Goal: Find specific fact

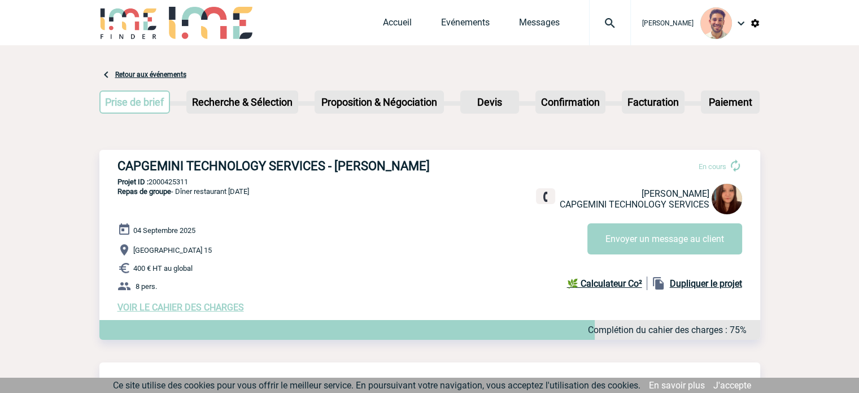
click at [382, 201] on div "CAPGEMINI TECHNOLOGY SERVICES - [PERSON_NAME] En cours [PERSON_NAME] TECHNOLOGY…" at bounding box center [429, 236] width 661 height 172
drag, startPoint x: 199, startPoint y: 181, endPoint x: 153, endPoint y: 175, distance: 46.7
click at [153, 175] on div "CAPGEMINI TECHNOLOGY SERVICES - [PERSON_NAME] En cours [PERSON_NAME] TECHNOLOGY…" at bounding box center [429, 236] width 661 height 172
click at [199, 177] on div "CAPGEMINI TECHNOLOGY SERVICES - [PERSON_NAME] En cours [PERSON_NAME] TECHNOLOGY…" at bounding box center [429, 236] width 661 height 172
click at [197, 180] on p "Projet ID : 2000425311" at bounding box center [429, 181] width 661 height 8
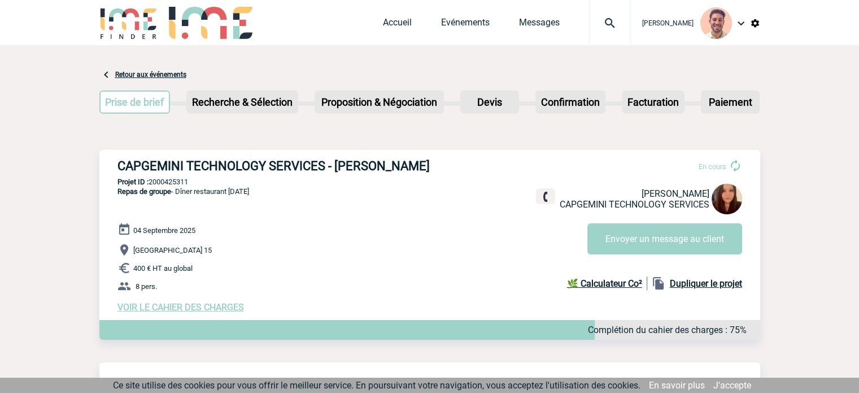
click at [190, 185] on p "Projet ID : 2000425311" at bounding box center [429, 181] width 661 height 8
drag, startPoint x: 197, startPoint y: 180, endPoint x: 151, endPoint y: 184, distance: 45.4
click at [151, 184] on p "Projet ID : 2000425311" at bounding box center [429, 181] width 661 height 8
copy p "2000425311"
click at [197, 176] on div "CAPGEMINI TECHNOLOGY SERVICES - [PERSON_NAME] En cours [PERSON_NAME] TECHNOLOGY…" at bounding box center [429, 236] width 661 height 172
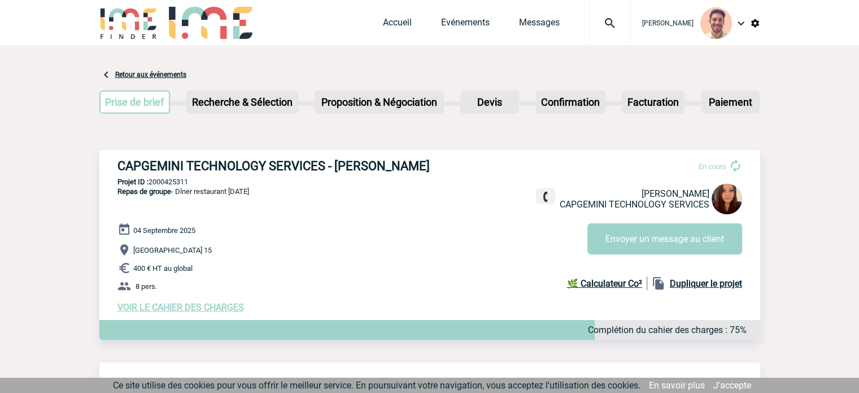
click at [194, 181] on p "Projet ID : 2000425311" at bounding box center [429, 181] width 661 height 8
drag, startPoint x: 192, startPoint y: 183, endPoint x: 150, endPoint y: 180, distance: 41.9
click at [150, 180] on p "Projet ID : 2000425311" at bounding box center [429, 181] width 661 height 8
copy p "2000425311"
